Goal: Navigation & Orientation: Find specific page/section

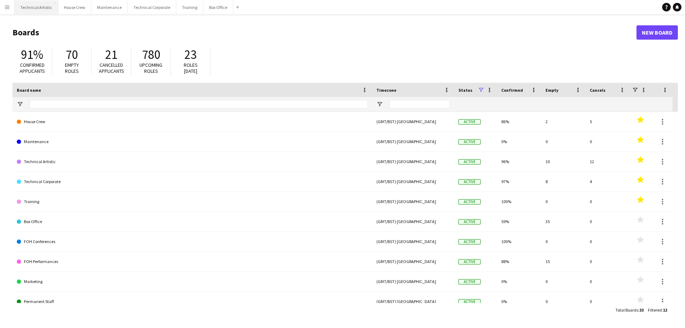
click at [37, 7] on button "Technical Artistic Close" at bounding box center [37, 7] width 44 height 14
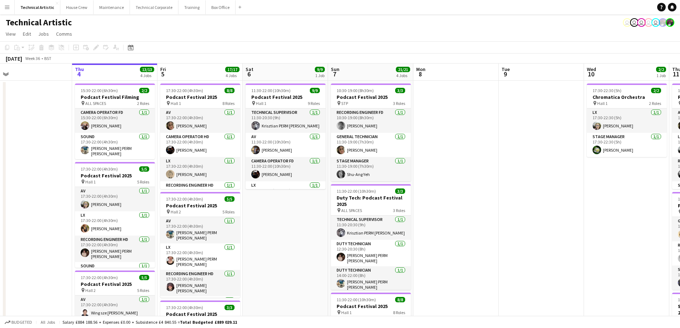
scroll to position [0, 169]
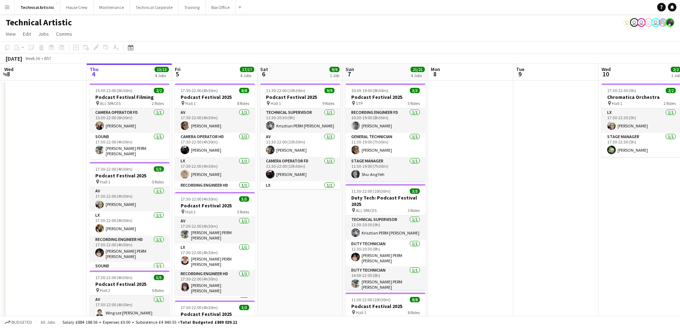
drag, startPoint x: 315, startPoint y: 255, endPoint x: 317, endPoint y: 264, distance: 9.4
click at [317, 264] on app-calendar-viewport "Mon 1 7/7 2 Jobs Tue 2 6/6 1 Job Wed 3 Thu 4 13/13 4 Jobs Fri 5 17/17 4 Jobs Sa…" at bounding box center [340, 296] width 680 height 464
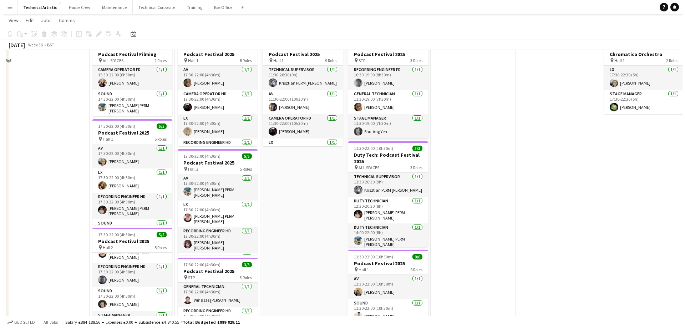
scroll to position [0, 0]
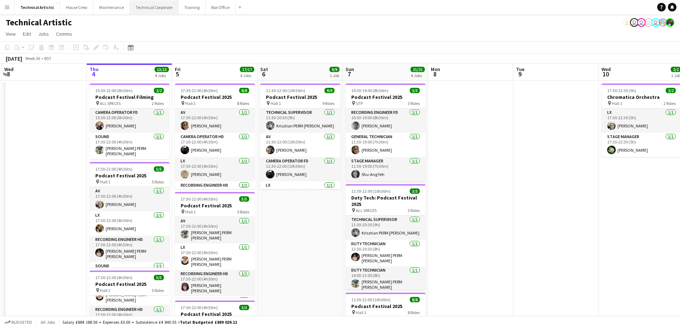
click at [152, 9] on button "Technical Corporate Close" at bounding box center [154, 7] width 49 height 14
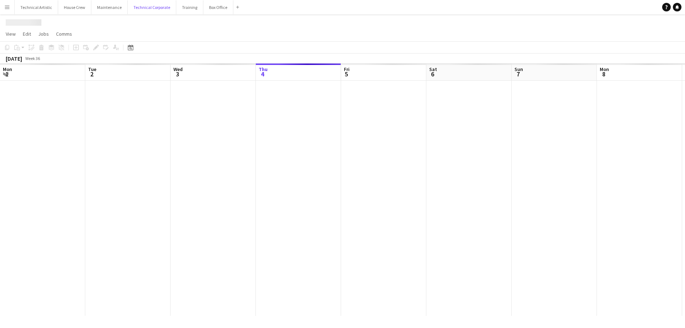
scroll to position [0, 171]
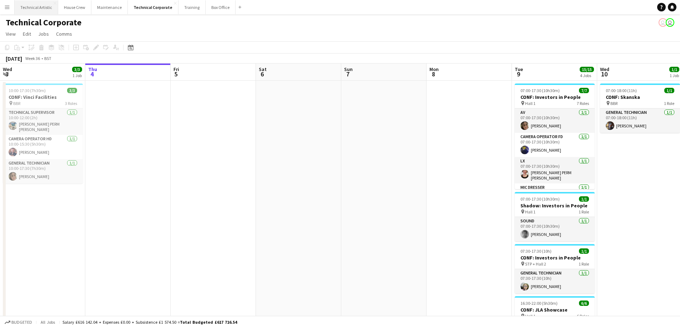
click at [38, 7] on button "Technical Artistic Close" at bounding box center [37, 7] width 44 height 14
